Goal: Task Accomplishment & Management: Manage account settings

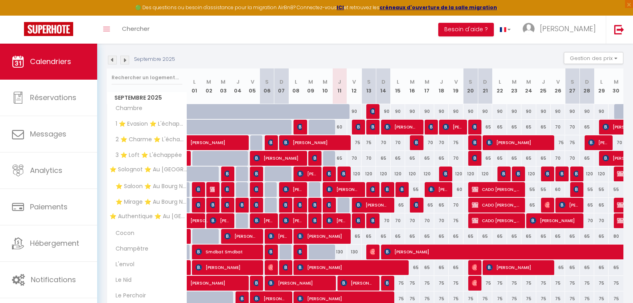
scroll to position [76, 0]
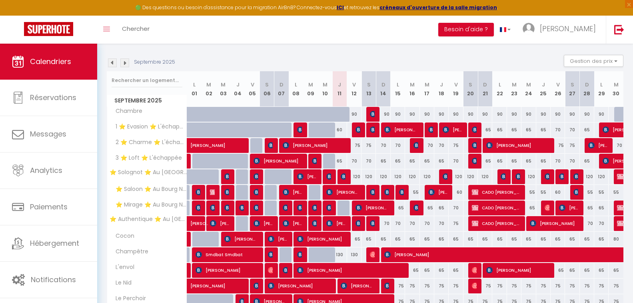
click at [340, 212] on div at bounding box center [345, 207] width 14 height 15
type input "65"
select select "1"
type input "Jeu 11 Septembre 2025"
type input "Ven 12 Septembre 2025"
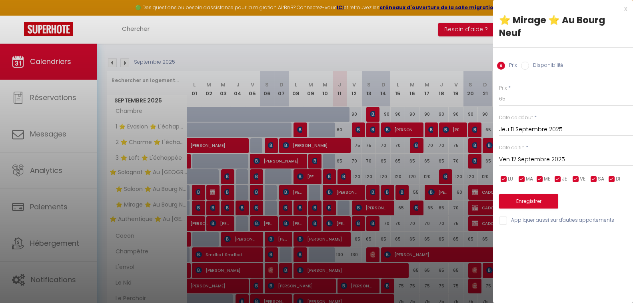
click at [529, 62] on label "Disponibilité" at bounding box center [546, 66] width 34 height 9
click at [529, 62] on input "Disponibilité" at bounding box center [525, 66] width 8 height 8
radio input "true"
radio input "false"
click at [527, 195] on button "Enregistrer" at bounding box center [528, 202] width 59 height 14
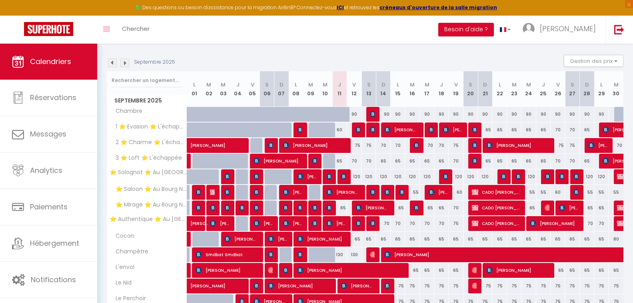
scroll to position [116, 0]
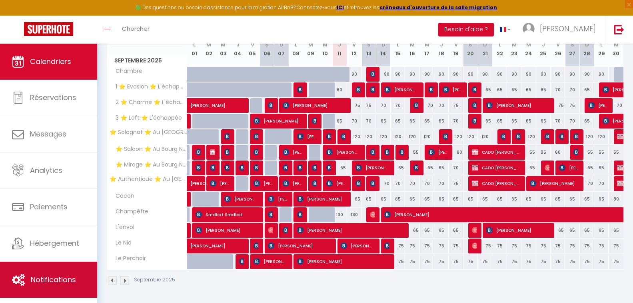
click at [57, 281] on span "Notifications" at bounding box center [53, 280] width 45 height 10
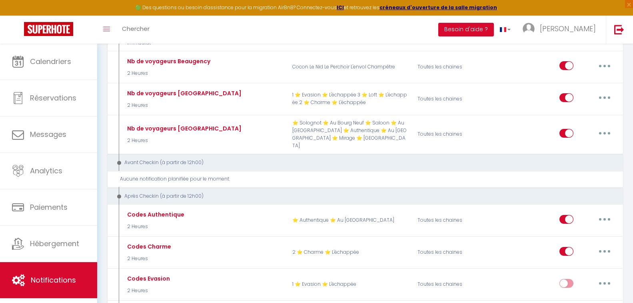
scroll to position [280, 0]
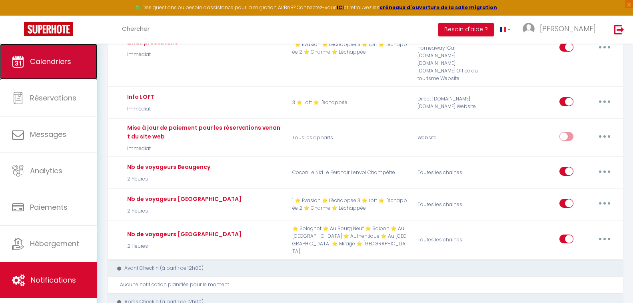
click at [46, 64] on span "Calendriers" at bounding box center [50, 61] width 41 height 10
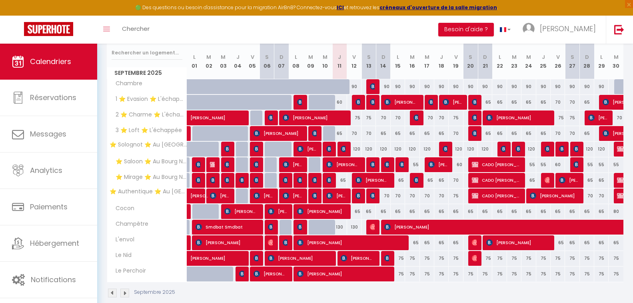
scroll to position [116, 0]
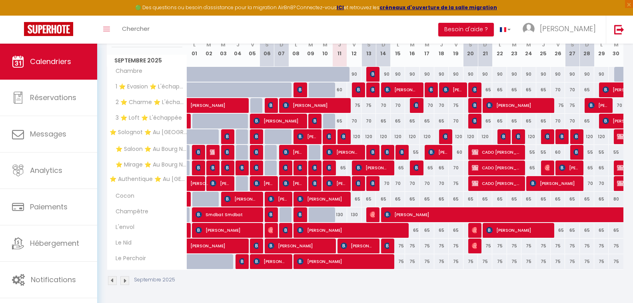
drag, startPoint x: 339, startPoint y: 29, endPoint x: 333, endPoint y: 29, distance: 6.4
click at [333, 29] on div "Toggle menubar Chercher BUTTON Besoin d'aide ? Jean-Marie Paramètres Équipe" at bounding box center [342, 30] width 569 height 28
